Goal: Task Accomplishment & Management: Complete application form

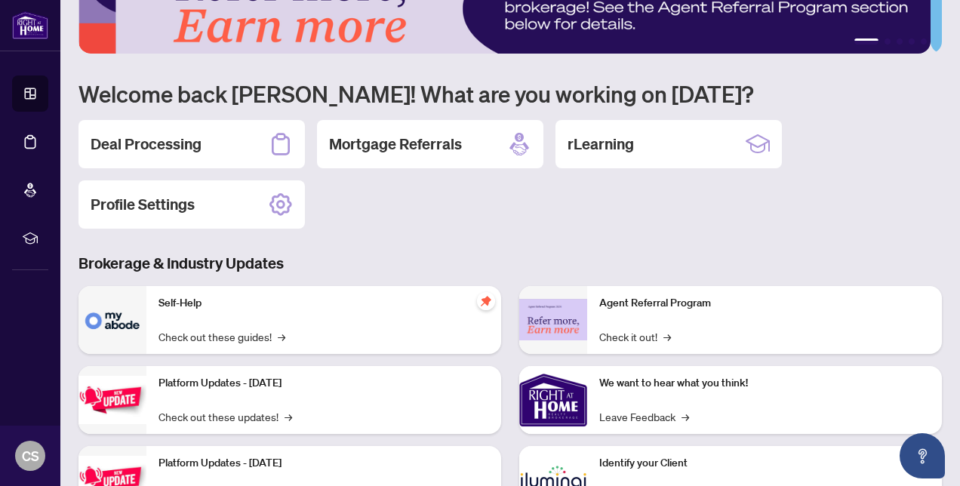
scroll to position [75, 0]
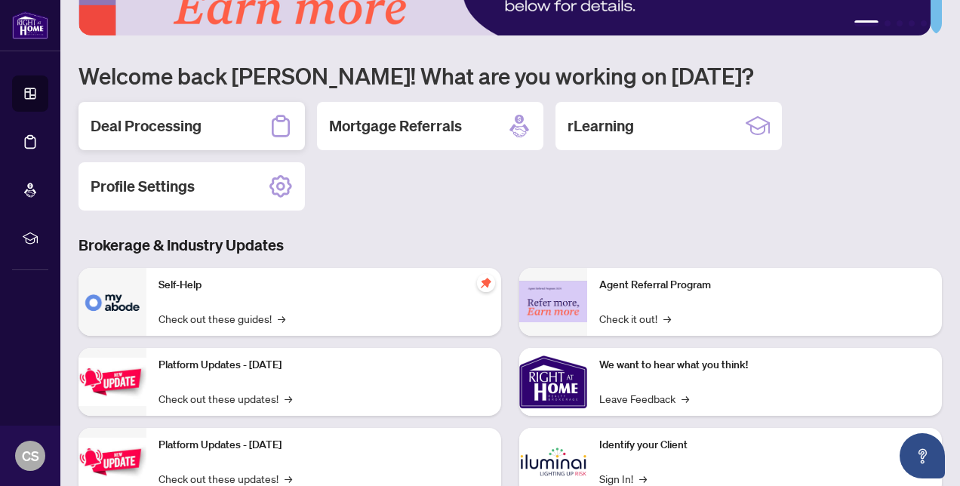
click at [174, 123] on h2 "Deal Processing" at bounding box center [146, 126] width 111 height 21
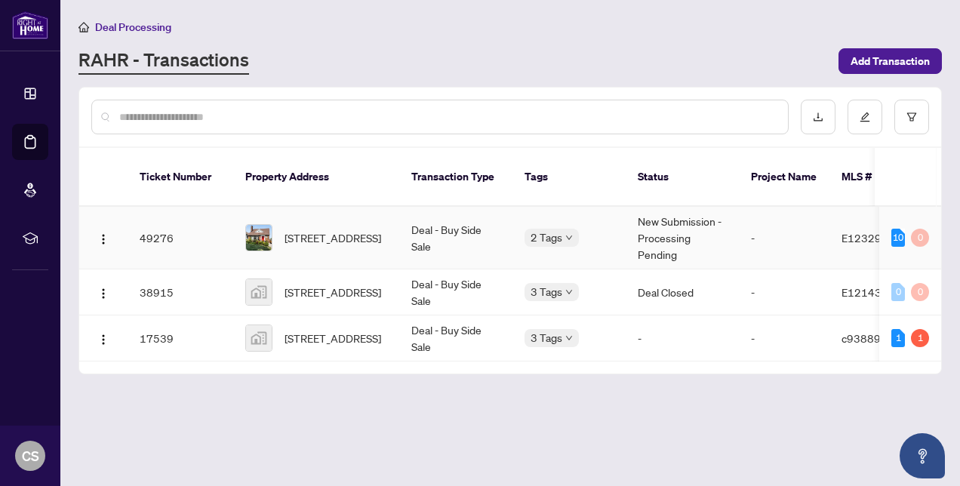
click at [514, 217] on td "2 Tags" at bounding box center [569, 238] width 113 height 63
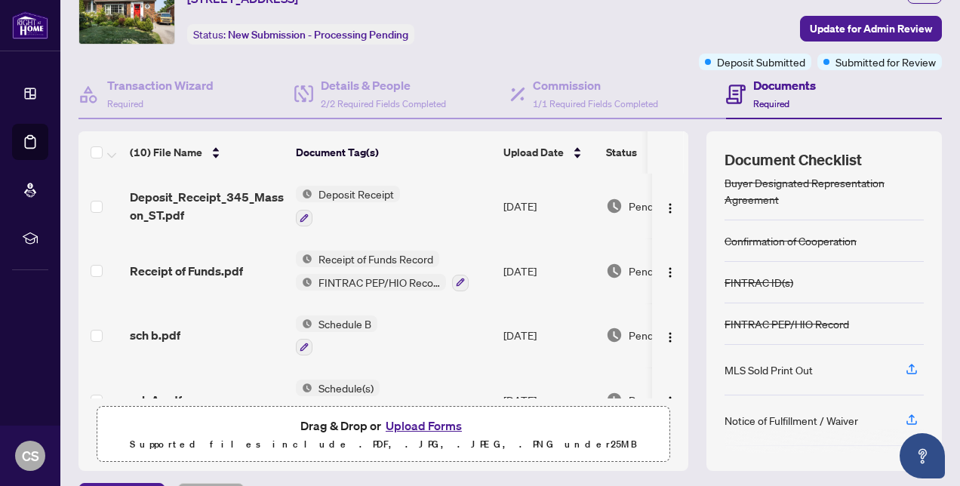
scroll to position [75, 0]
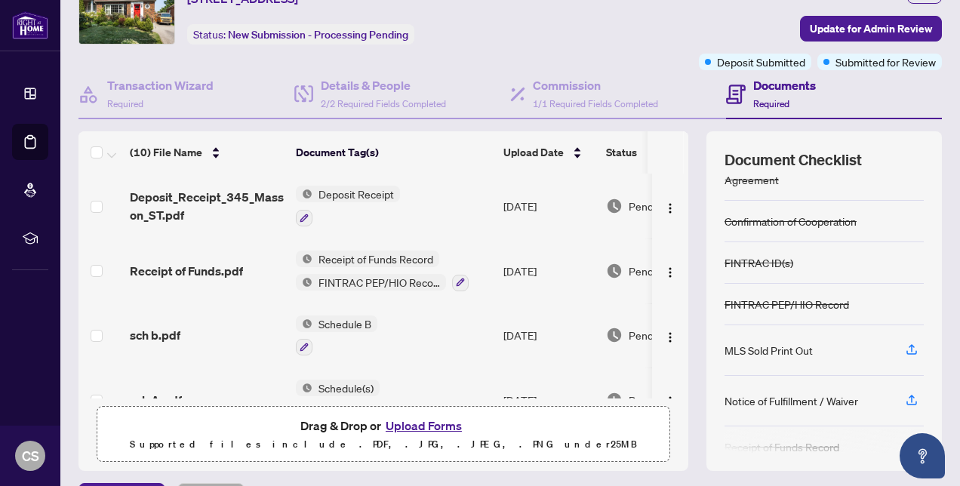
click at [778, 401] on div "Notice of Fulfillment / Waiver" at bounding box center [792, 401] width 134 height 17
click at [905, 396] on icon "button" at bounding box center [912, 400] width 14 height 14
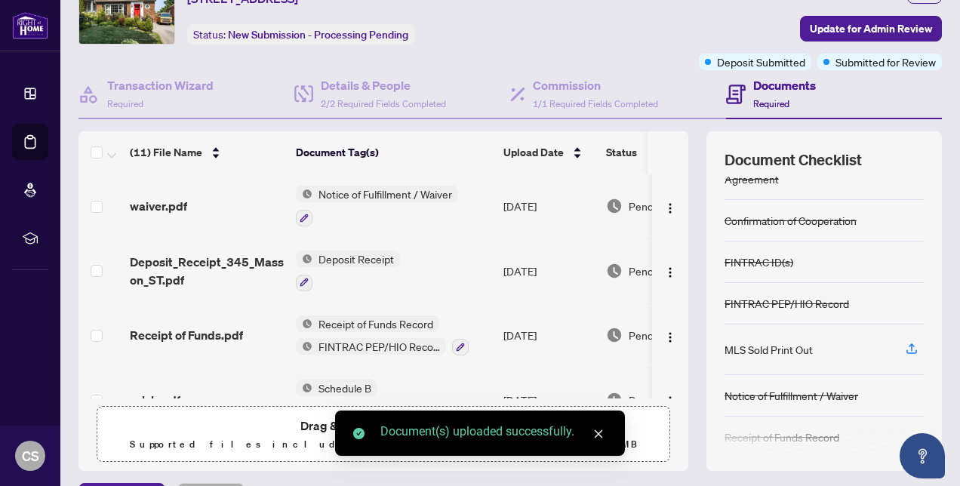
scroll to position [125, 0]
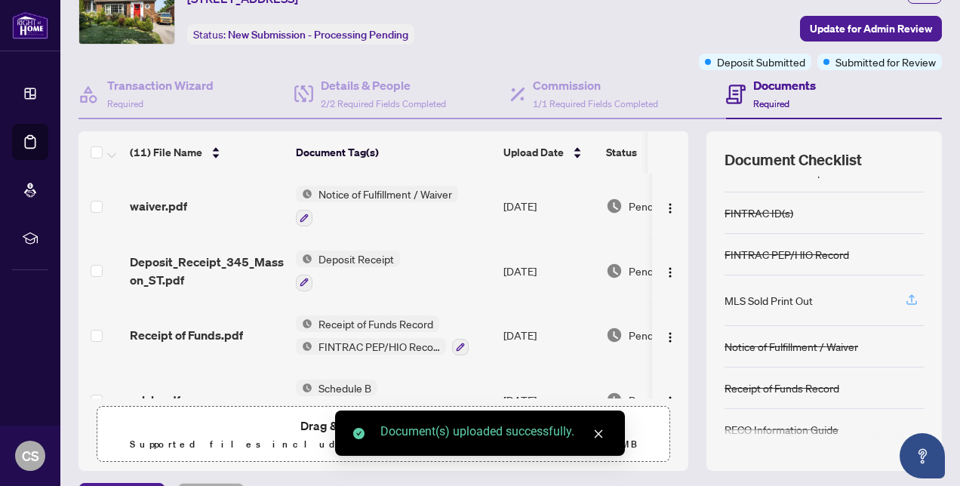
click at [905, 295] on icon "button" at bounding box center [912, 300] width 14 height 14
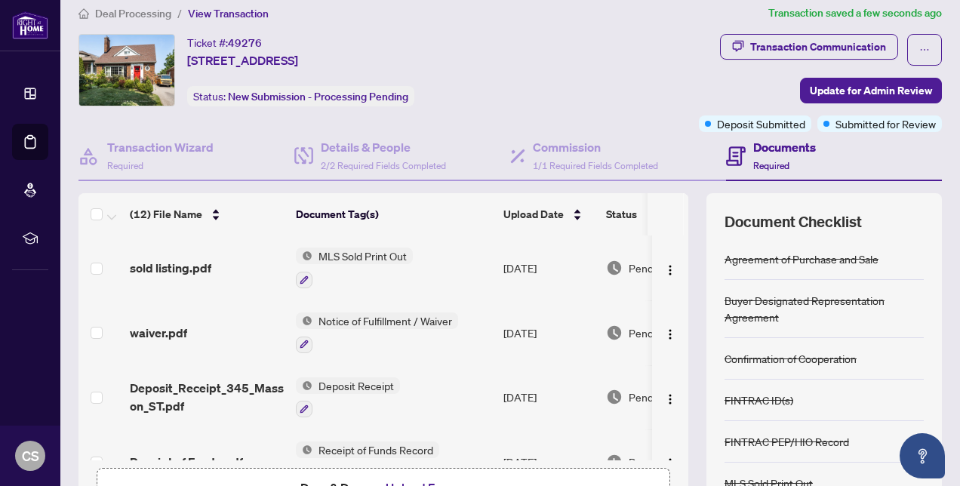
scroll to position [0, 0]
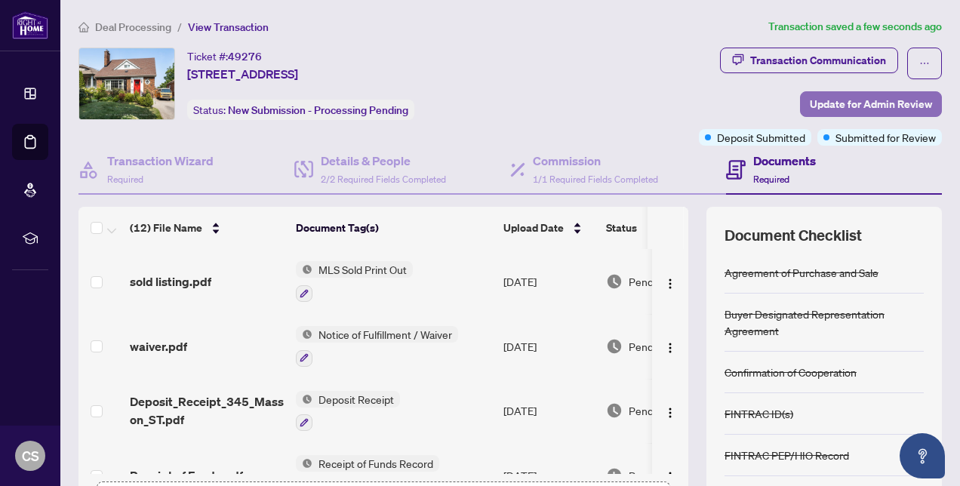
click at [852, 104] on span "Update for Admin Review" at bounding box center [871, 104] width 122 height 24
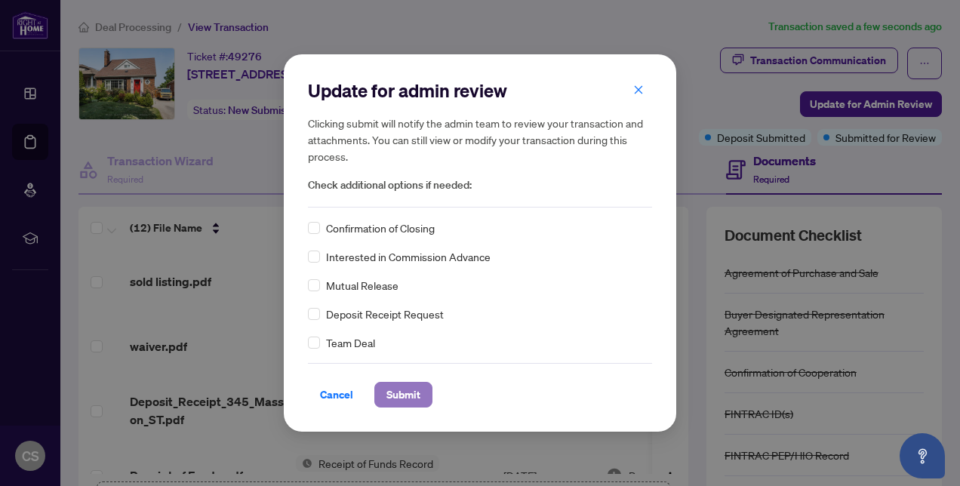
click at [403, 397] on span "Submit" at bounding box center [404, 395] width 34 height 24
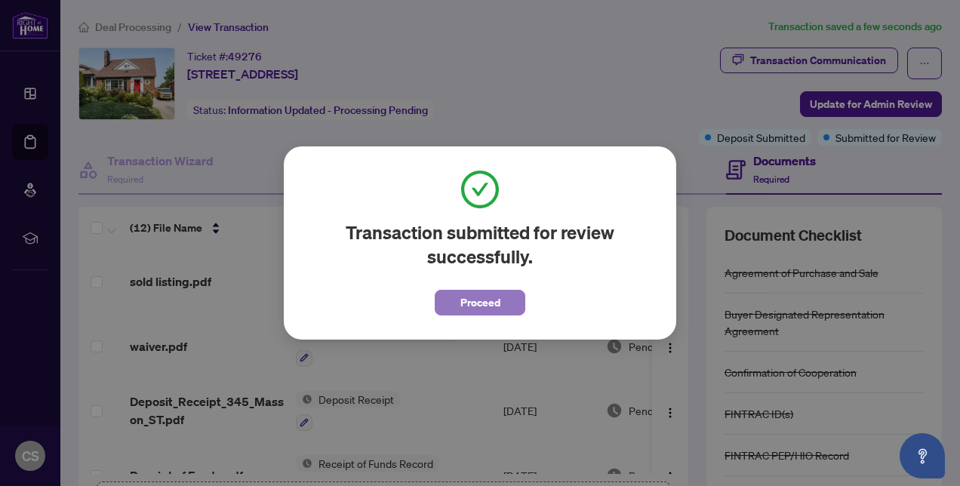
click at [495, 302] on span "Proceed" at bounding box center [480, 303] width 40 height 24
